Goal: Information Seeking & Learning: Learn about a topic

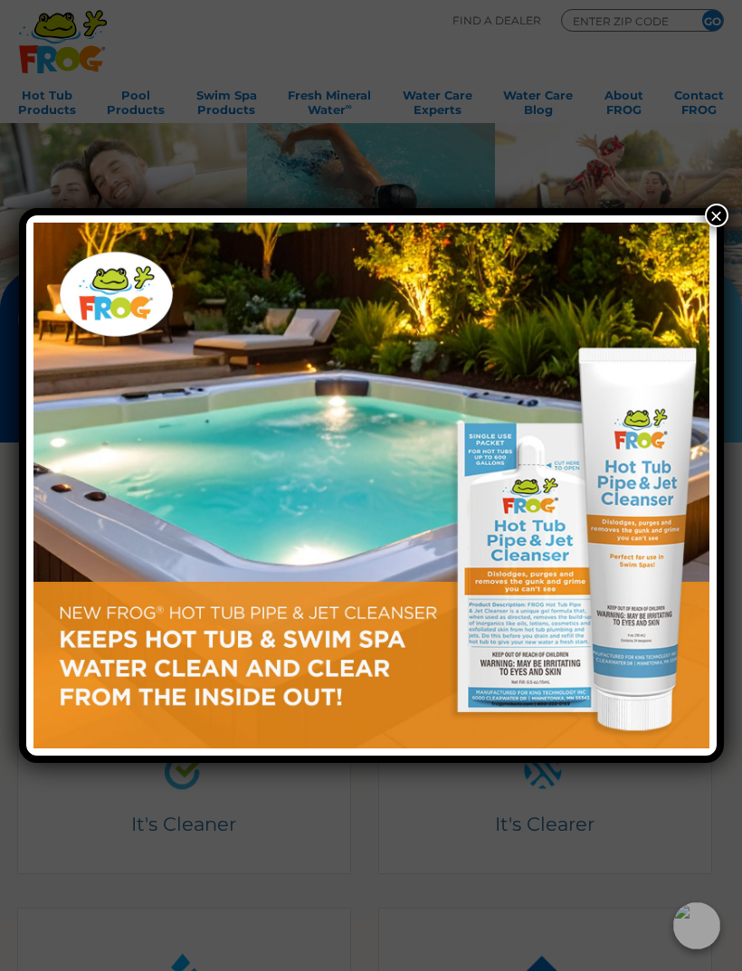
click at [718, 224] on button "×" at bounding box center [717, 216] width 24 height 24
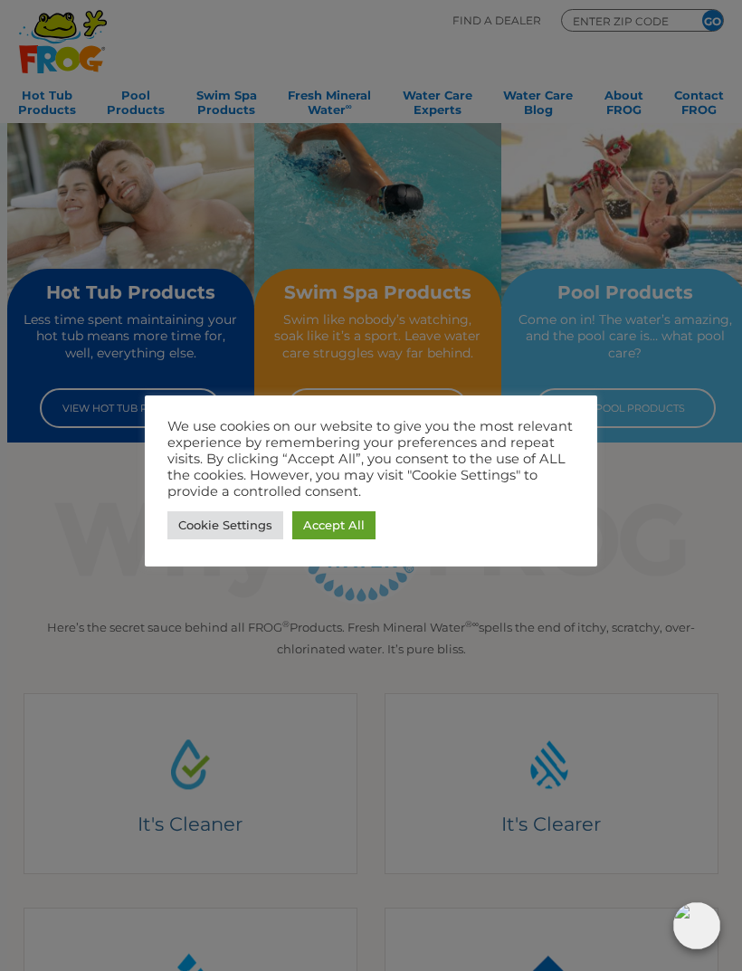
click at [342, 525] on link "Accept All" at bounding box center [333, 525] width 83 height 28
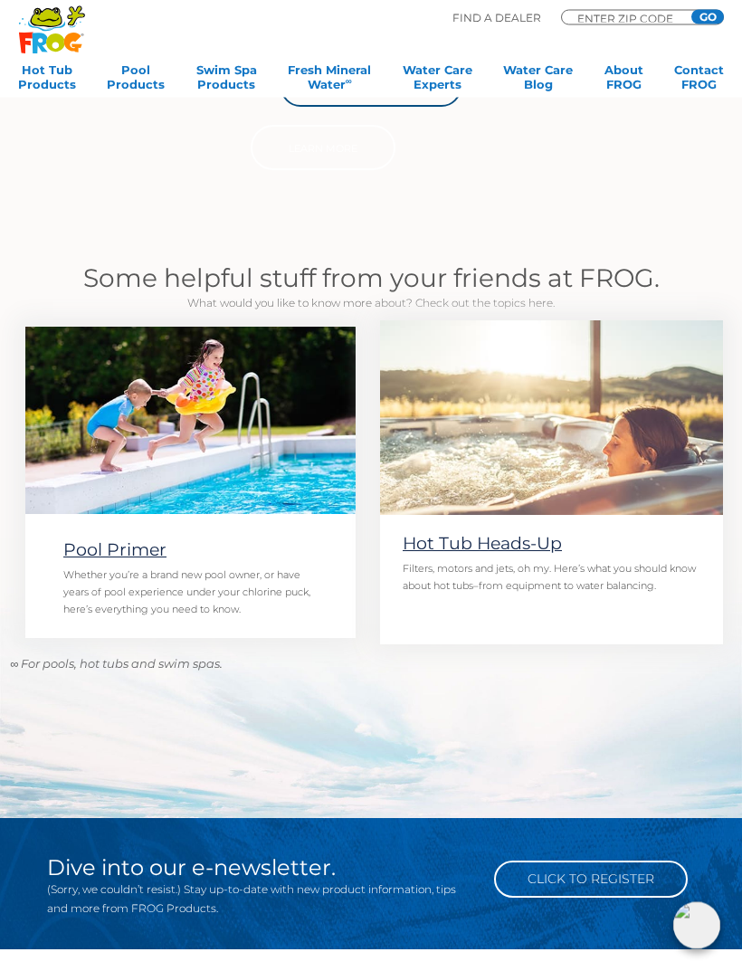
scroll to position [1068, 0]
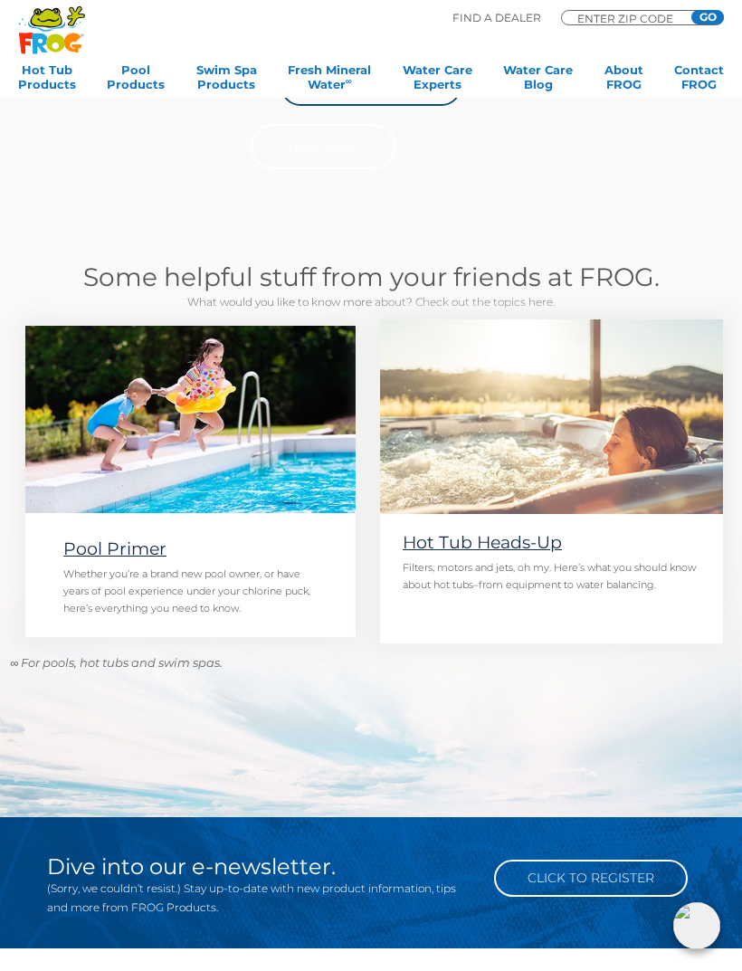
click at [526, 542] on link "Hot Tub Heads-Up" at bounding box center [482, 542] width 159 height 21
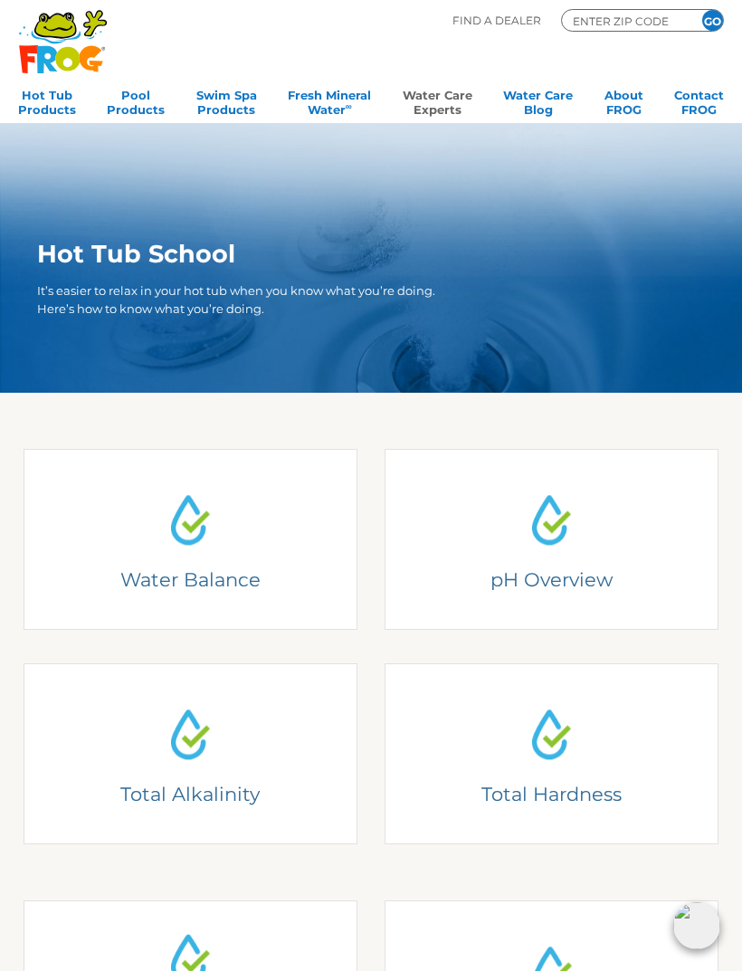
click at [230, 548] on div "Understanding Water Balance There are two basic elements to pool chemistry: wat…" at bounding box center [190, 538] width 299 height 97
click at [537, 526] on img at bounding box center [551, 519] width 67 height 67
click at [186, 767] on img at bounding box center [190, 733] width 67 height 67
click at [573, 757] on img at bounding box center [551, 733] width 67 height 67
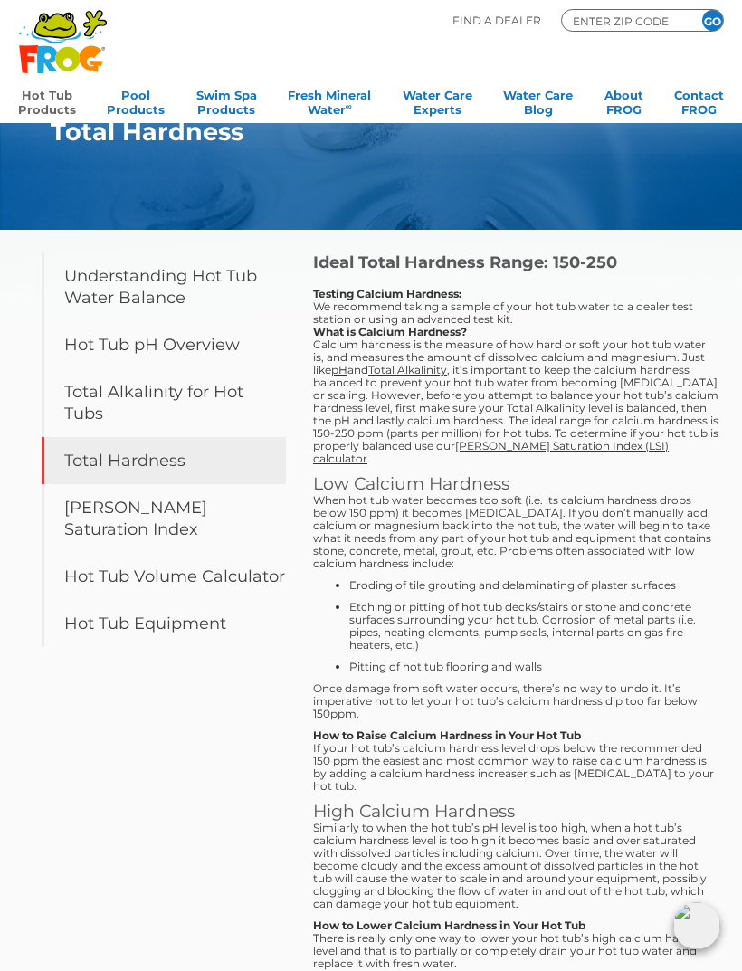
click at [54, 103] on link "Hot Tub Products" at bounding box center [47, 100] width 58 height 36
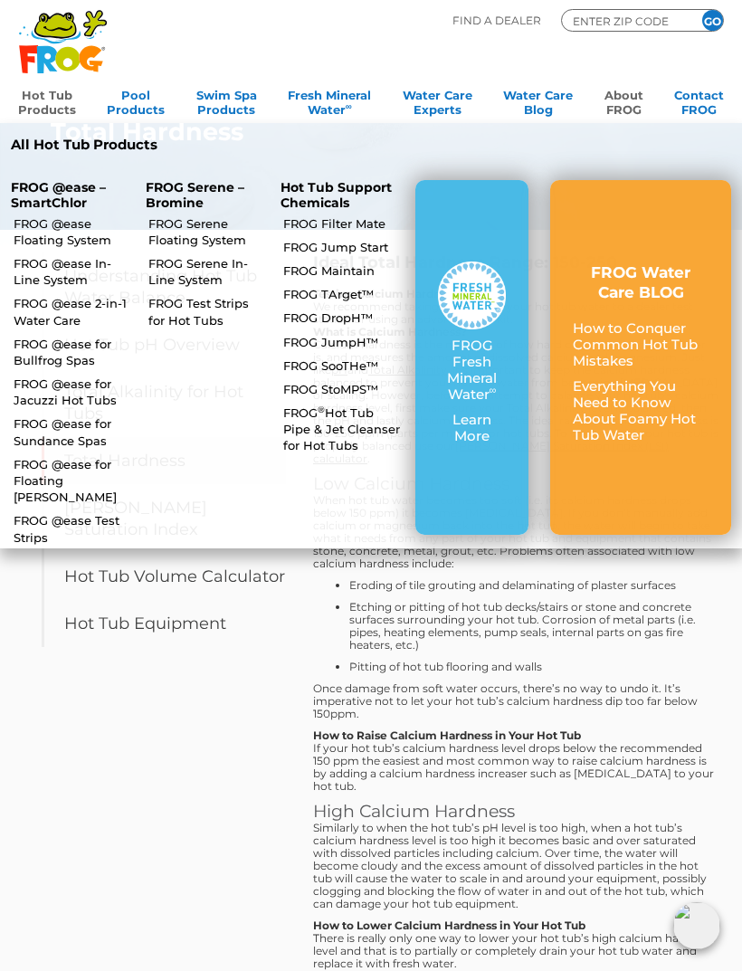
click at [631, 105] on link "About FROG" at bounding box center [624, 100] width 39 height 36
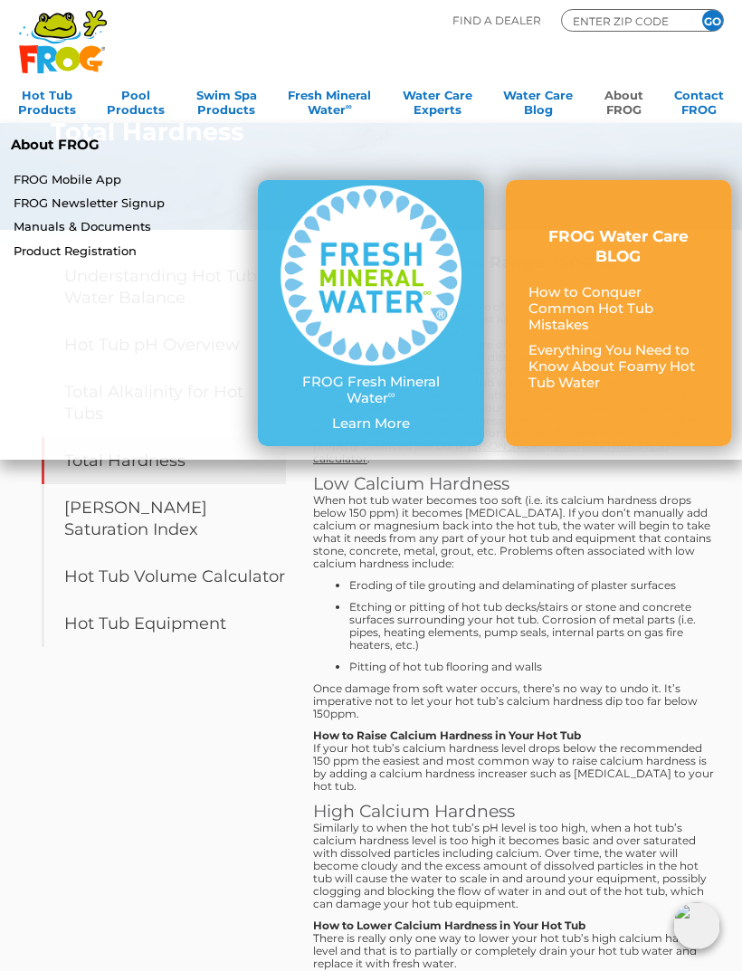
click at [129, 228] on link "Manuals & Documents" at bounding box center [128, 226] width 229 height 16
